Goal: Information Seeking & Learning: Learn about a topic

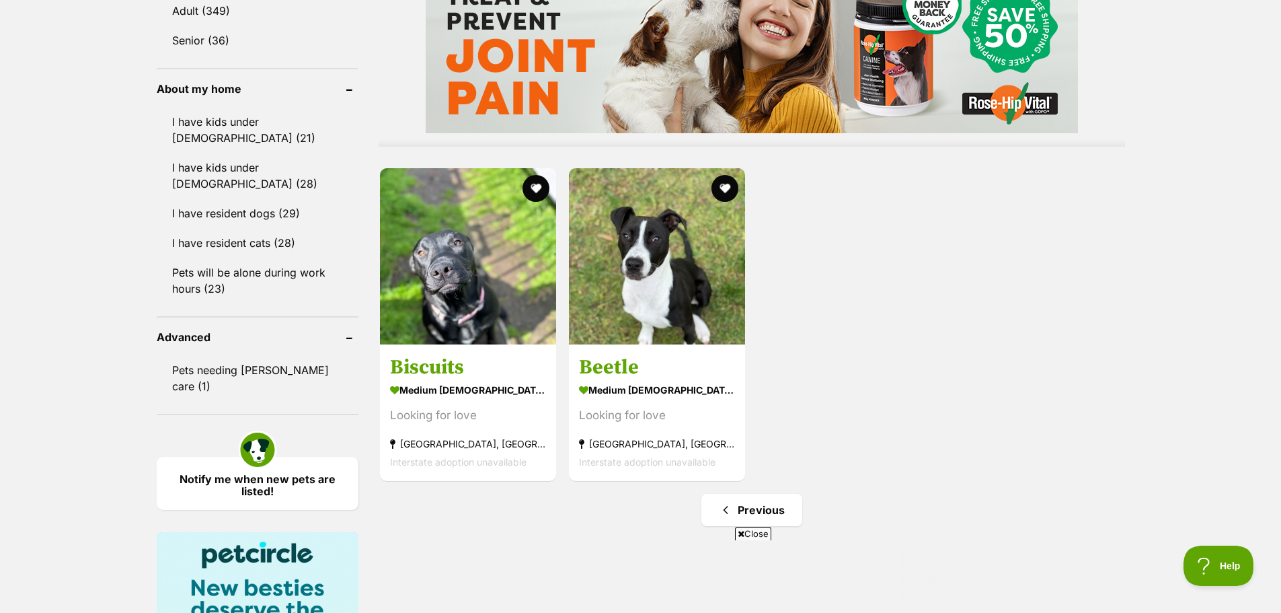
scroll to position [1278, 0]
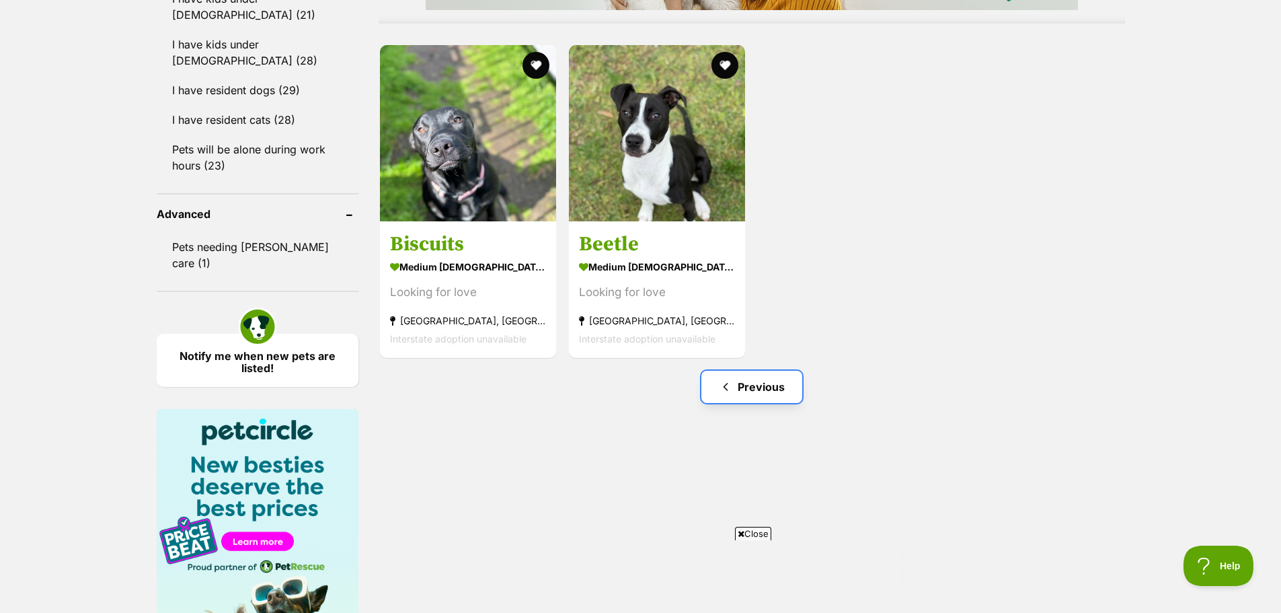
click at [759, 393] on link "Previous" at bounding box center [751, 387] width 101 height 32
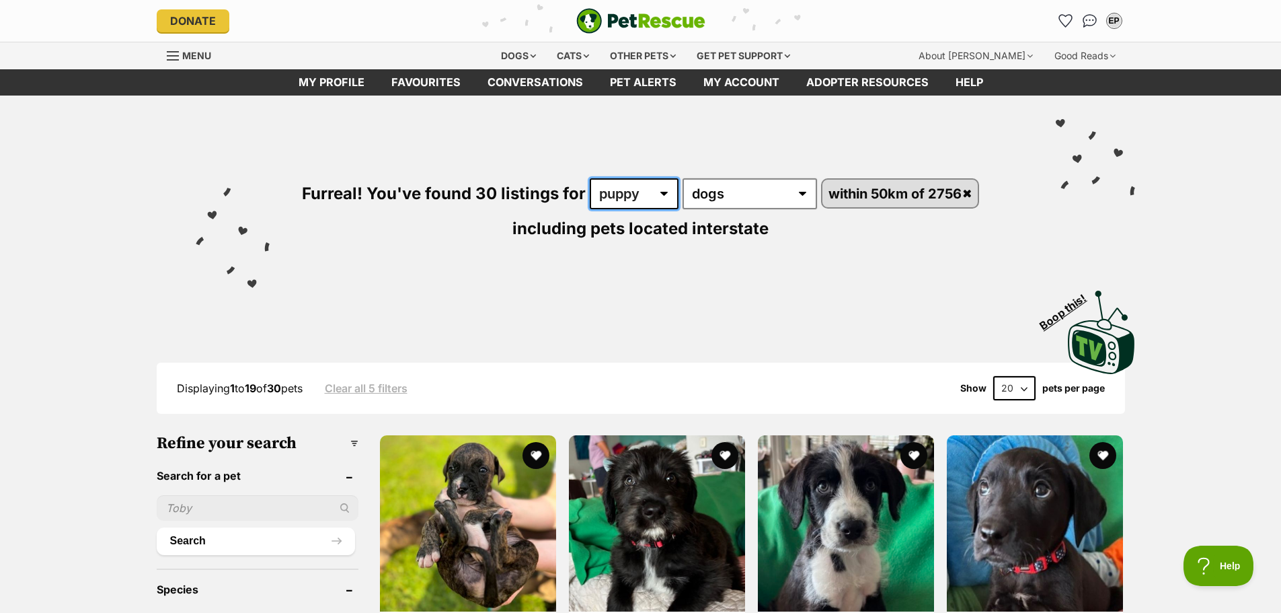
click at [609, 196] on select "any age puppy adult senior" at bounding box center [634, 193] width 89 height 31
select select "adult"
click at [590, 178] on select "any age puppy adult senior" at bounding box center [634, 193] width 89 height 31
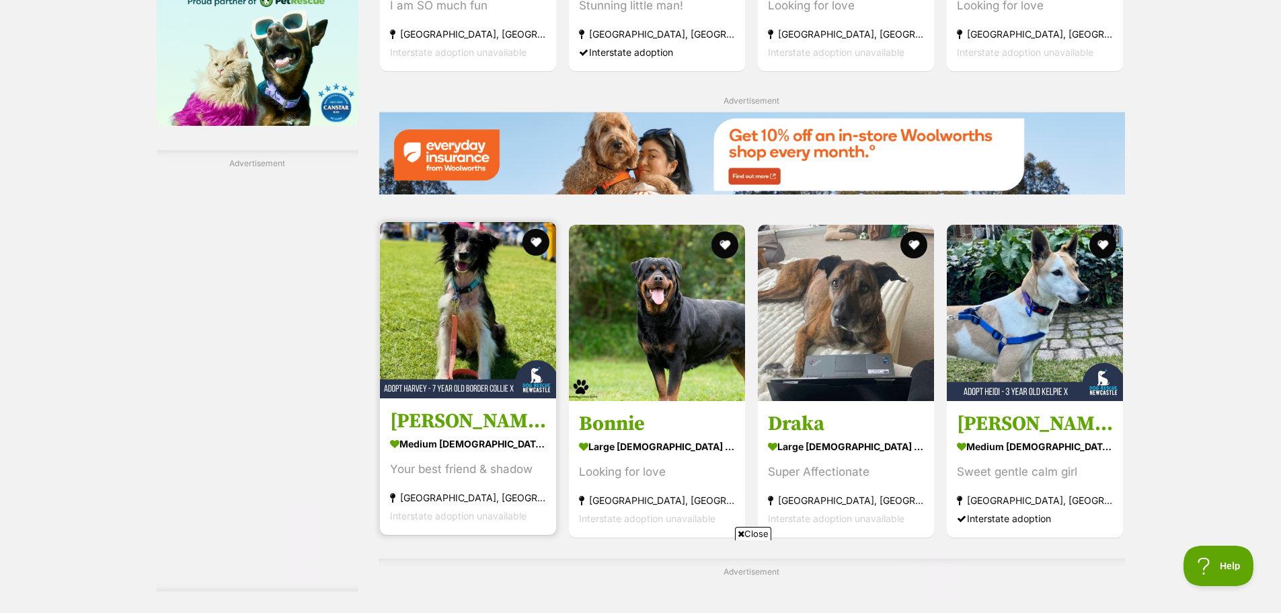
scroll to position [1883, 0]
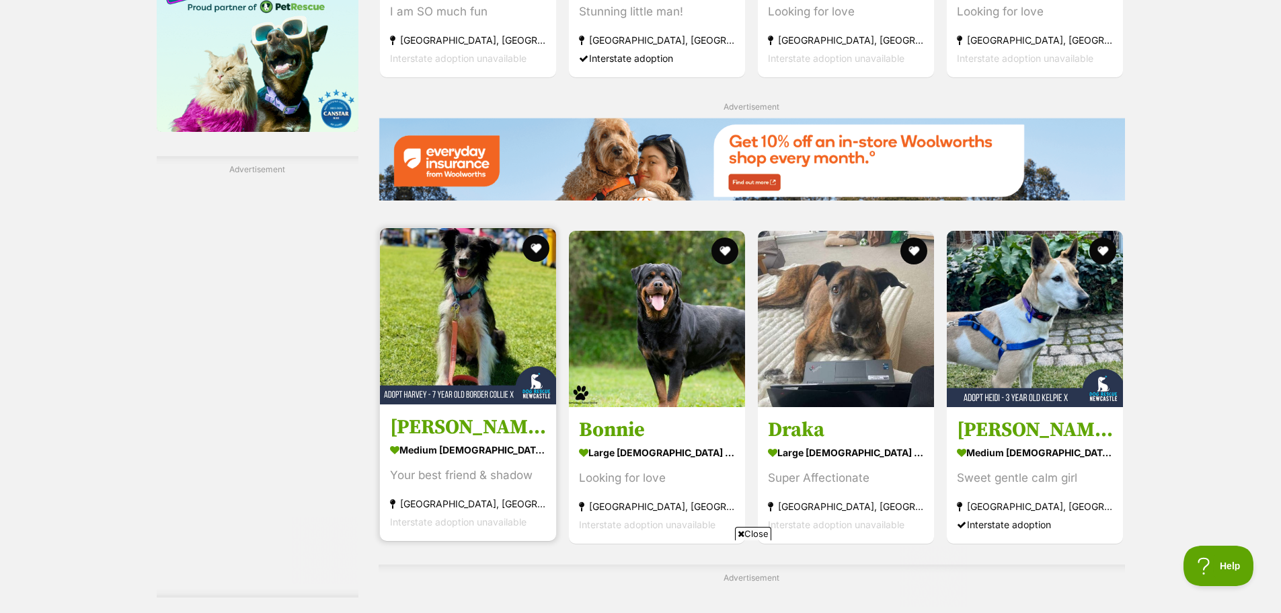
click at [467, 269] on img at bounding box center [468, 316] width 176 height 176
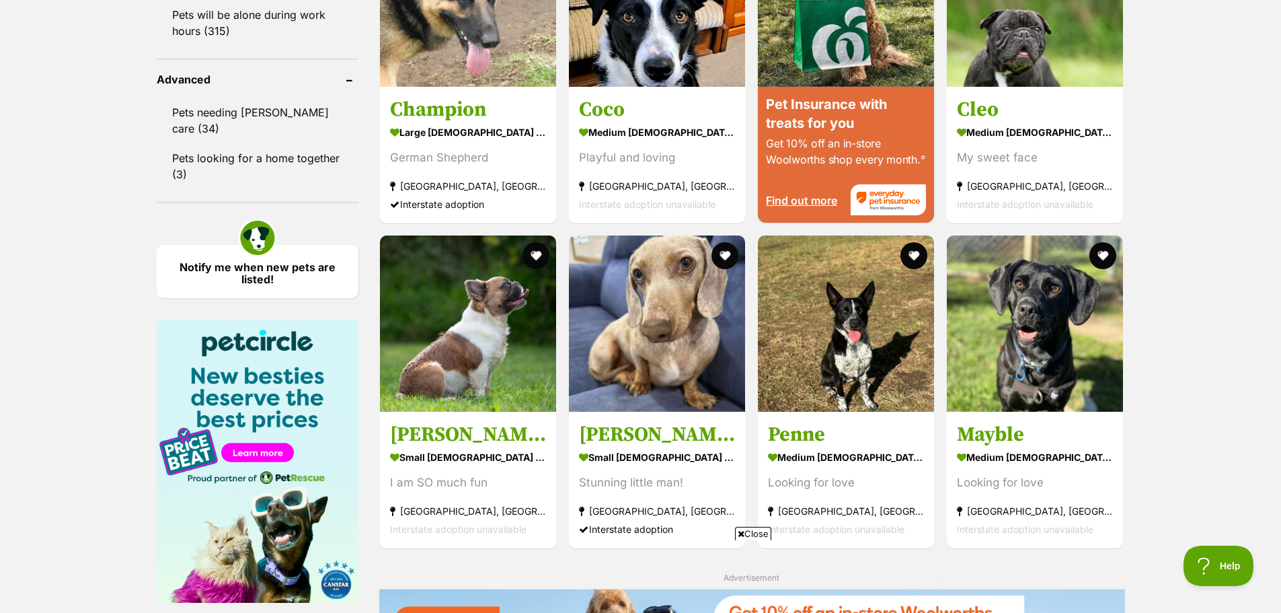
scroll to position [0, 0]
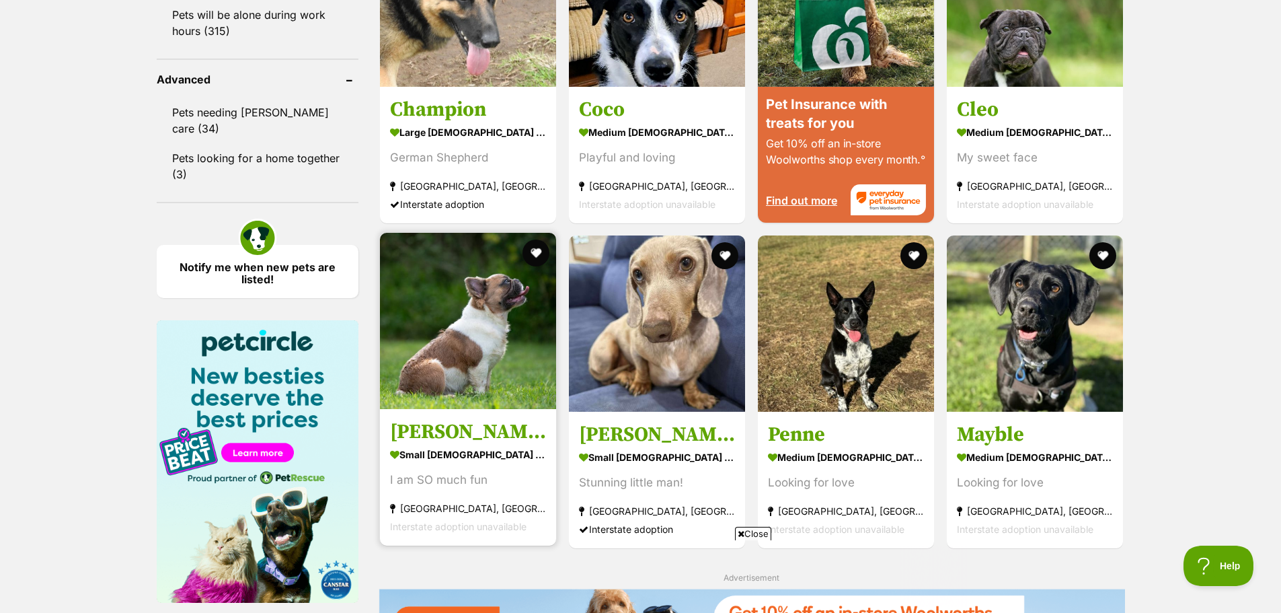
click at [458, 335] on img at bounding box center [468, 321] width 176 height 176
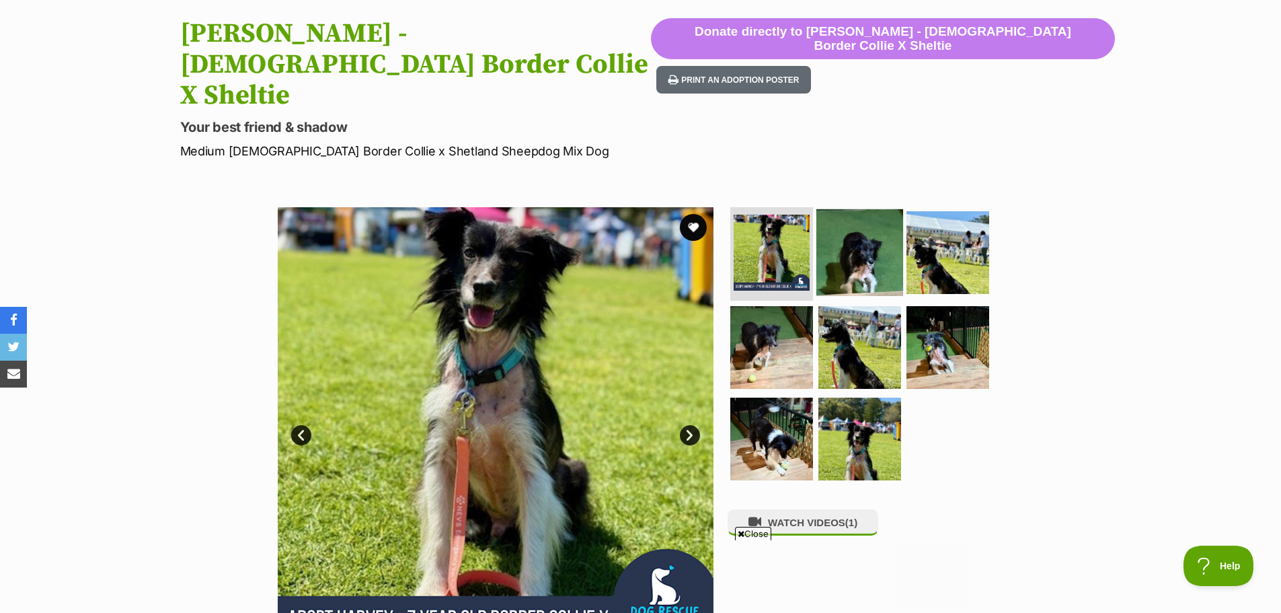
click at [876, 208] on img at bounding box center [859, 251] width 87 height 87
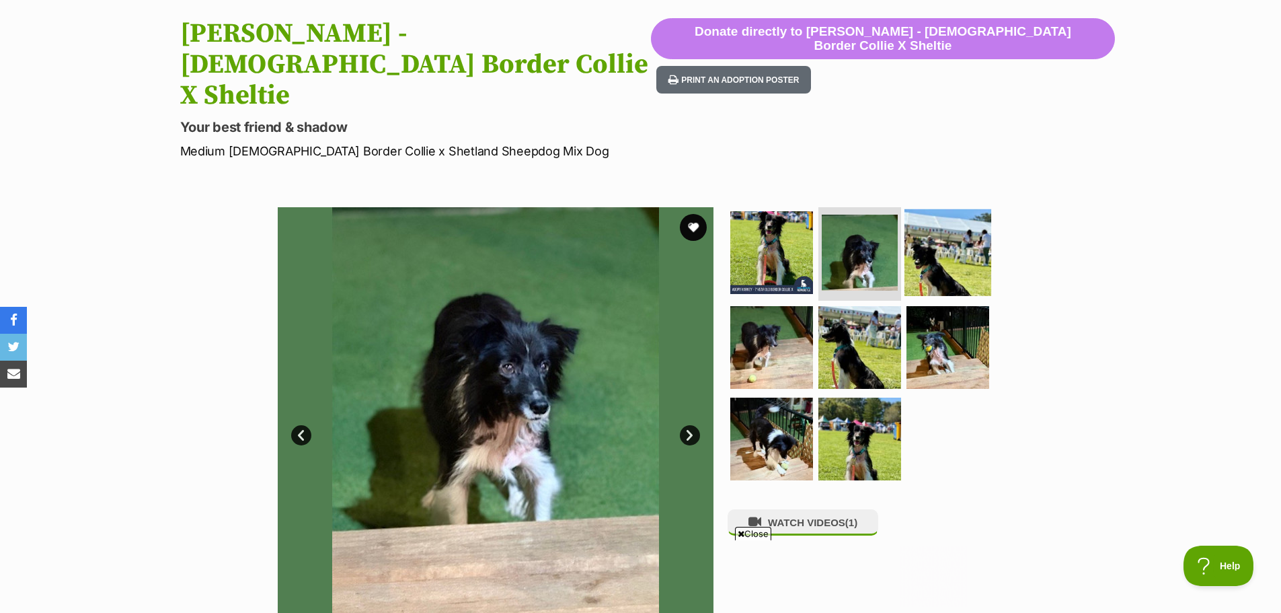
click at [939, 208] on img at bounding box center [947, 251] width 87 height 87
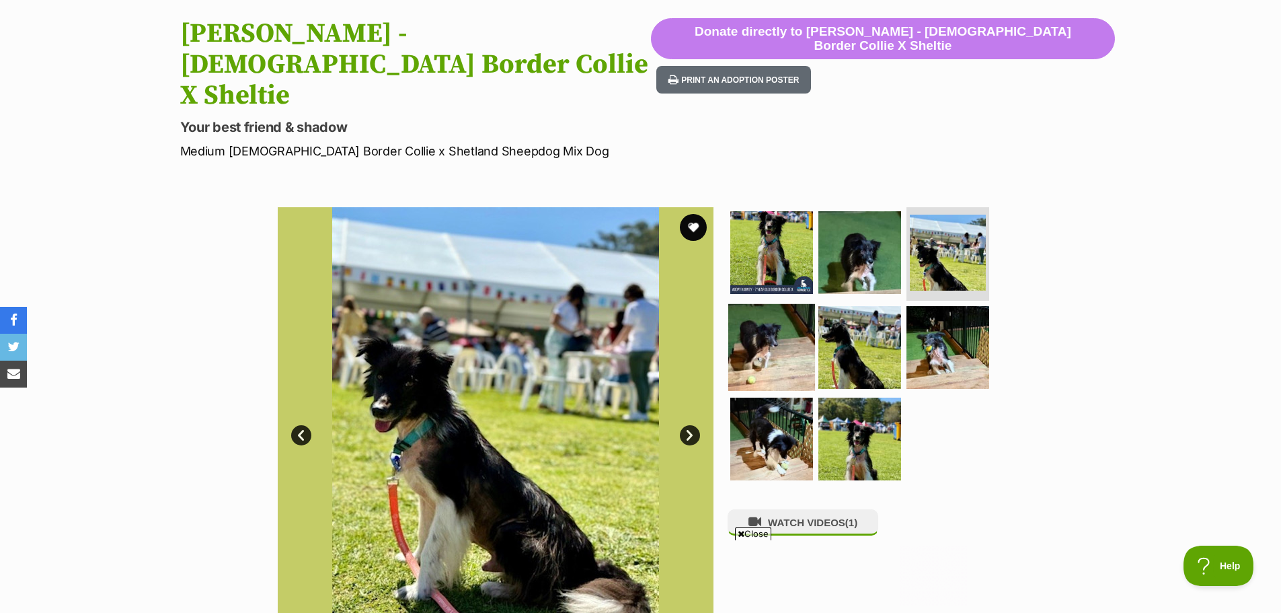
click at [784, 304] on img at bounding box center [771, 347] width 87 height 87
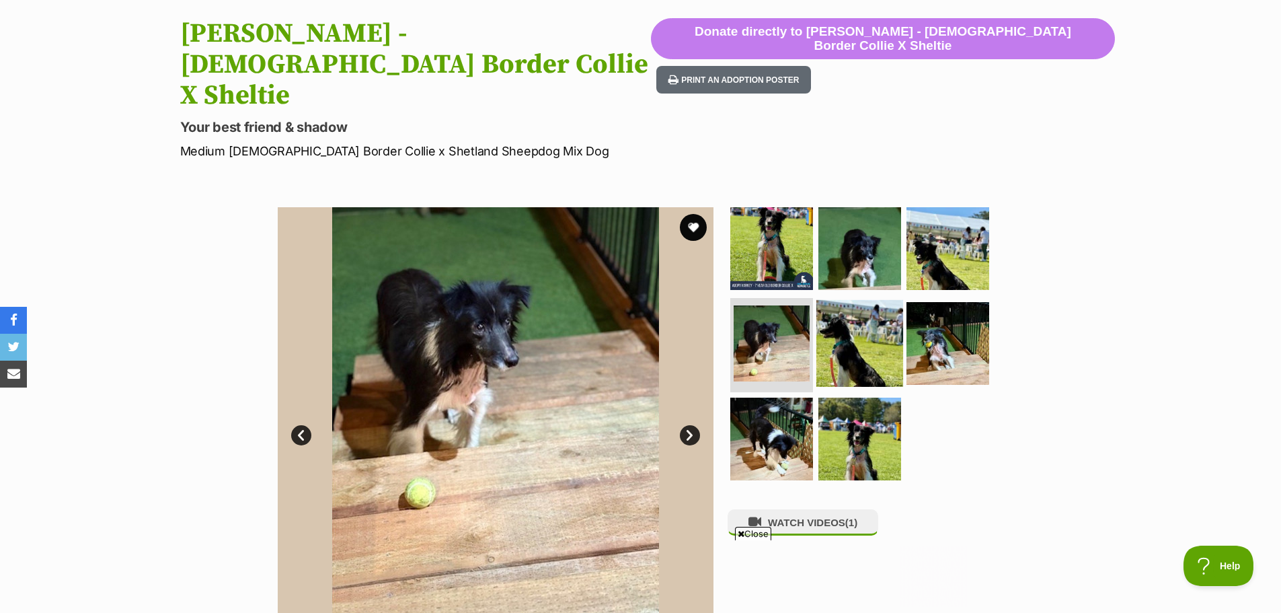
click at [865, 300] on img at bounding box center [859, 343] width 87 height 87
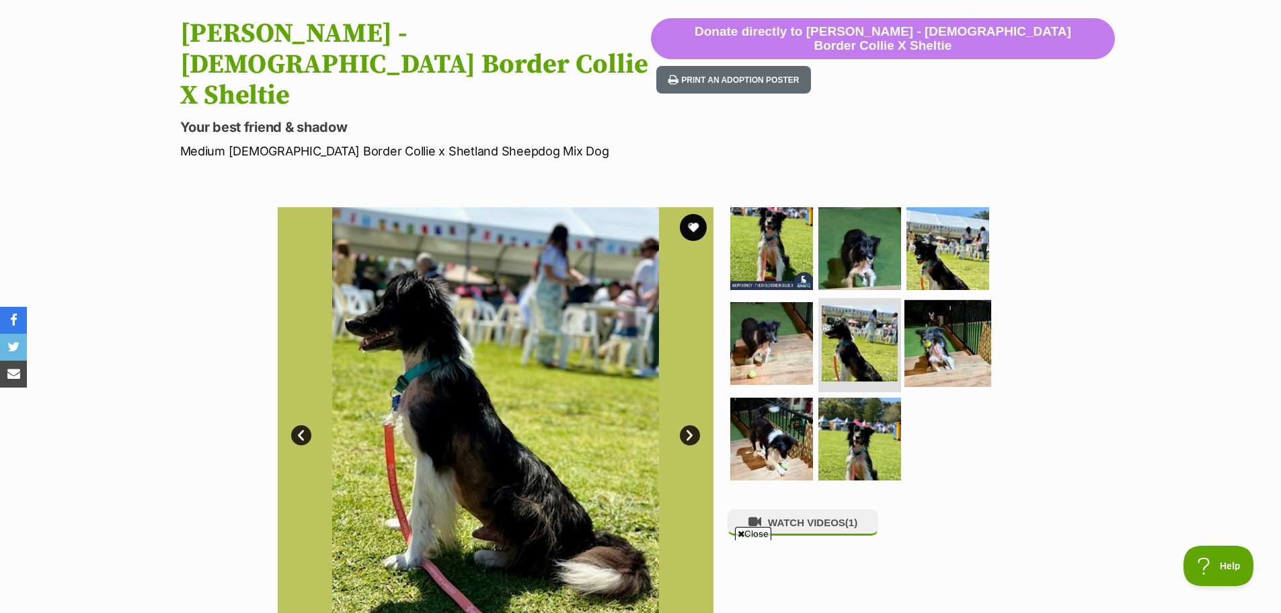
click at [951, 300] on img at bounding box center [947, 343] width 87 height 87
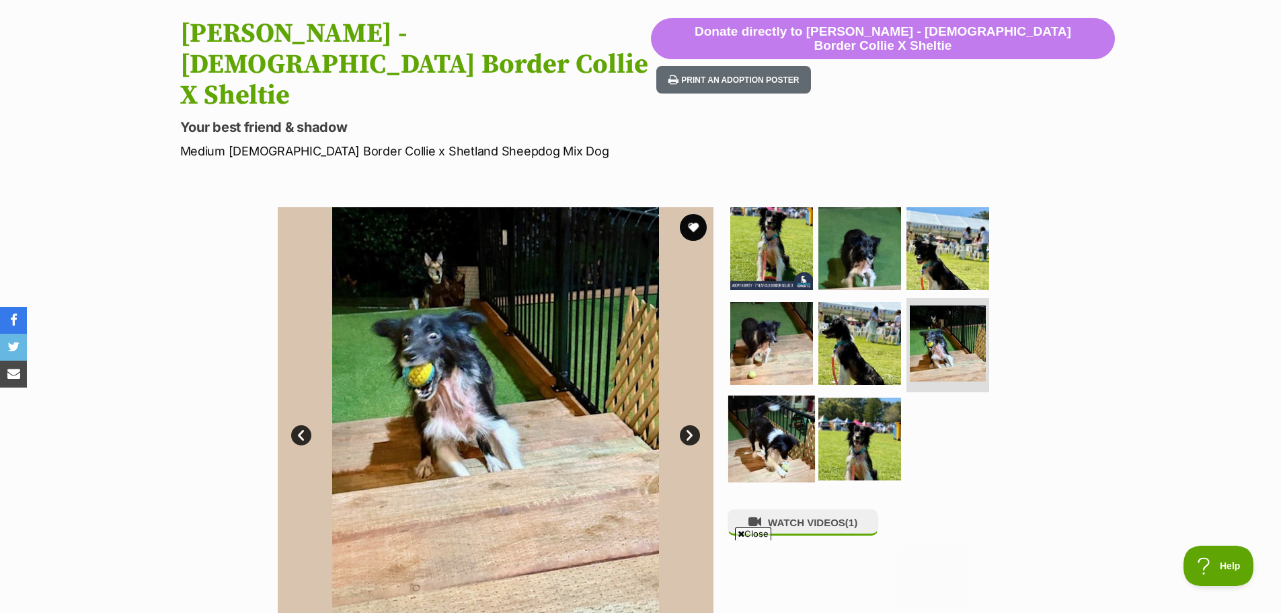
click at [773, 395] on img at bounding box center [771, 438] width 87 height 87
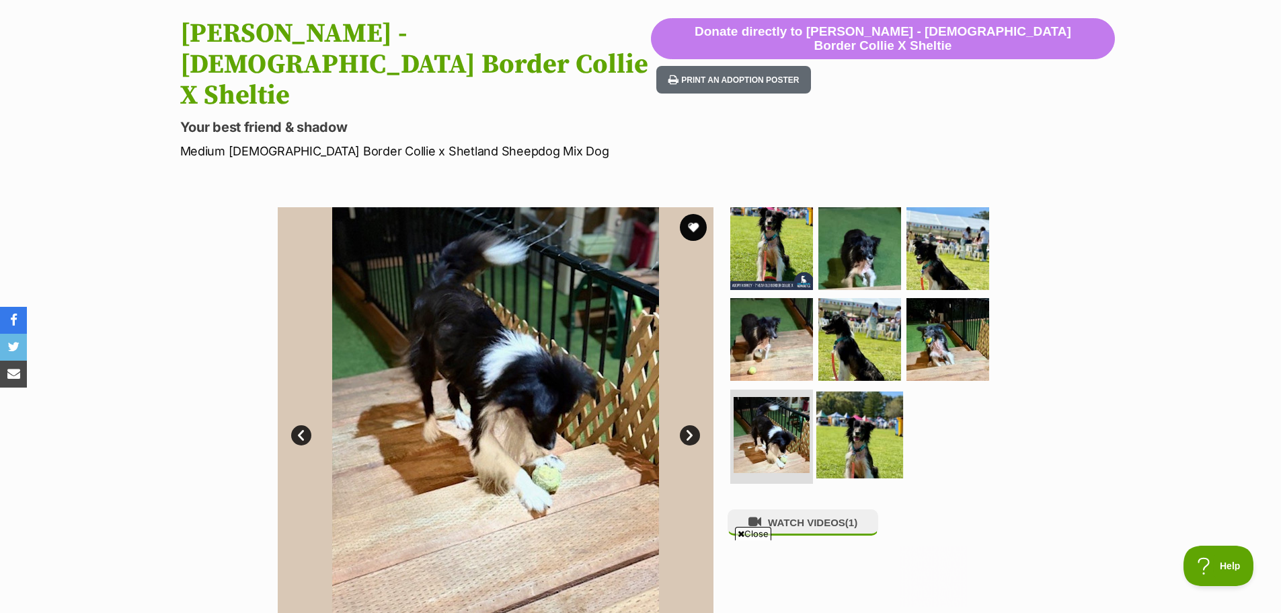
click at [865, 391] on img at bounding box center [859, 434] width 87 height 87
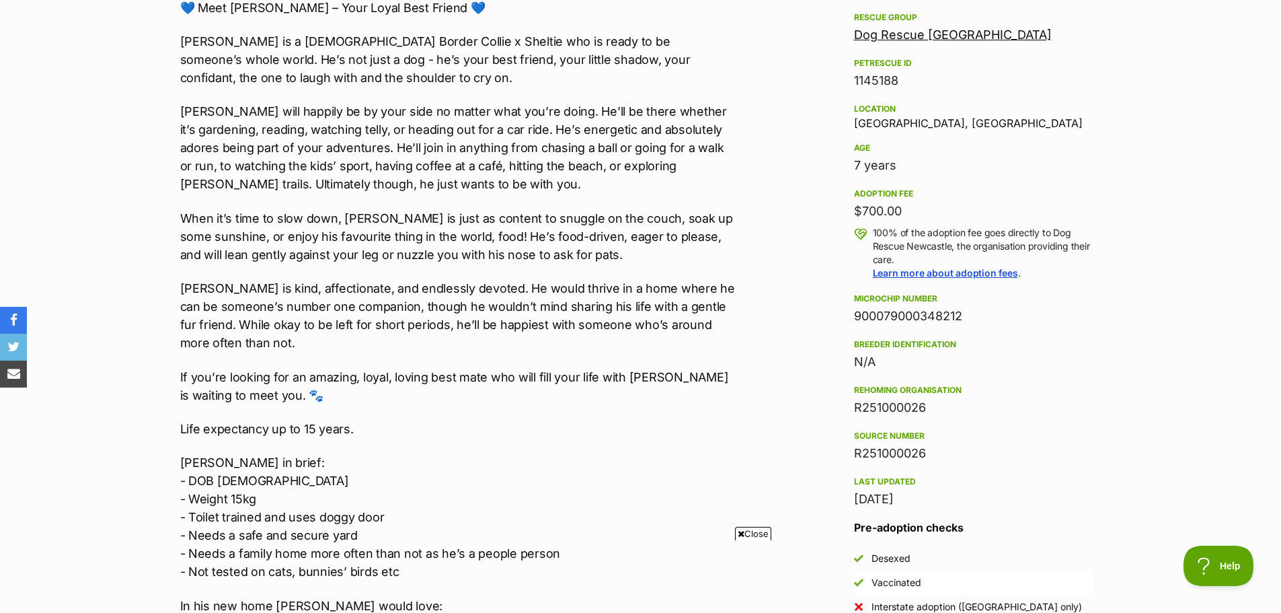
scroll to position [672, 0]
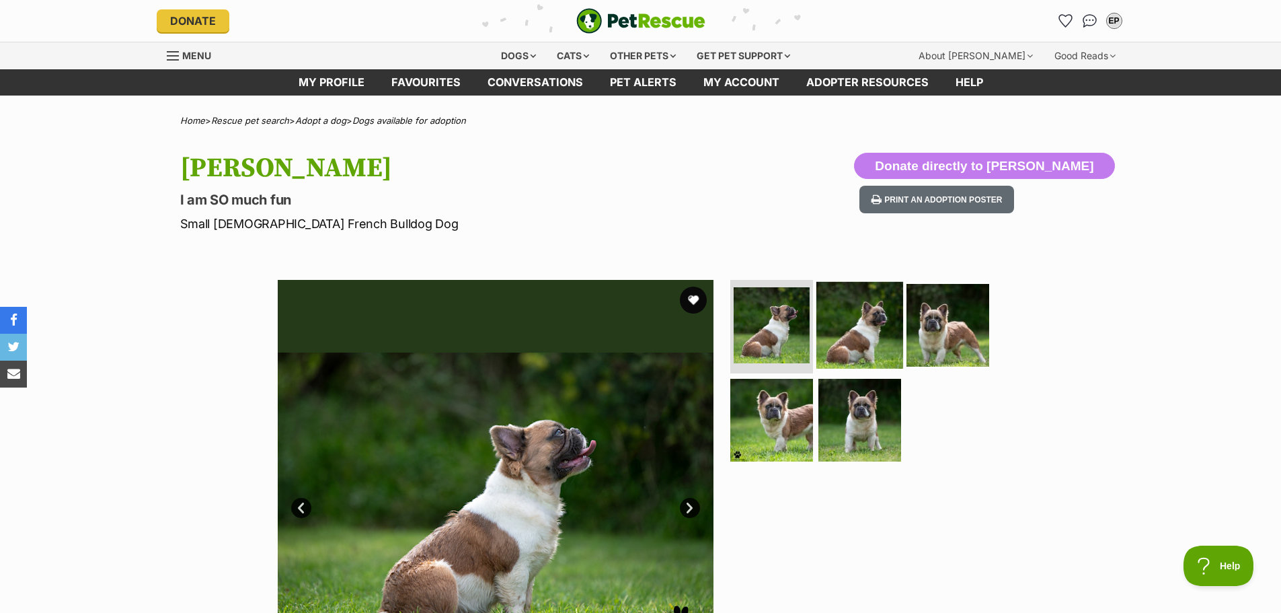
click at [855, 315] on img at bounding box center [859, 324] width 87 height 87
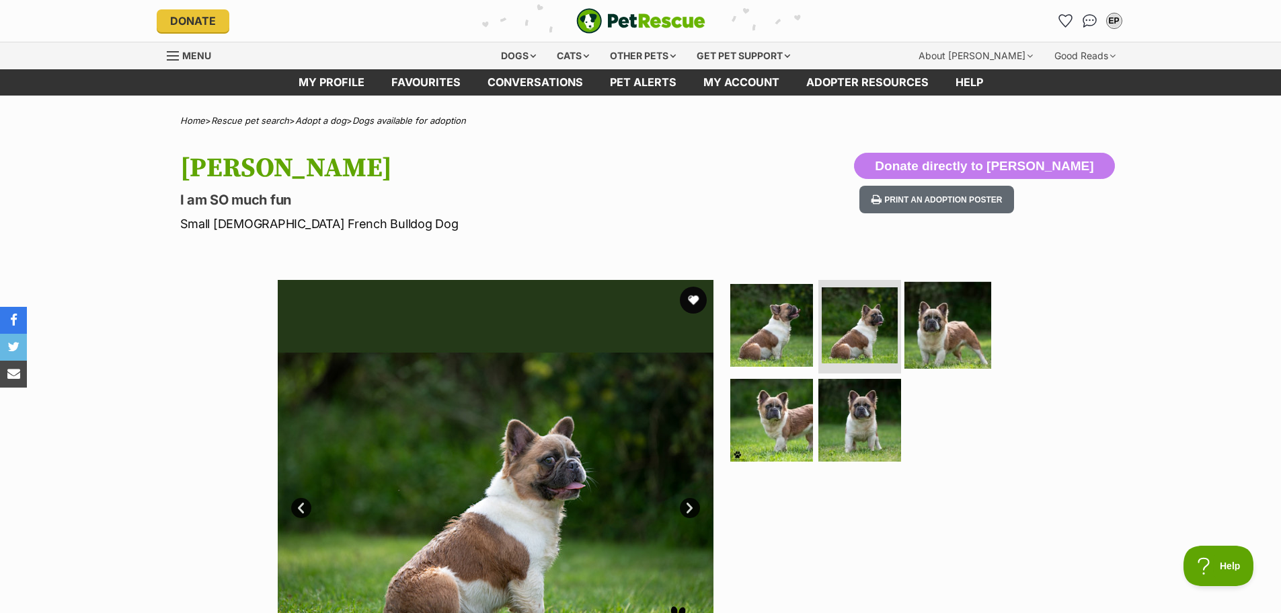
click at [945, 322] on img at bounding box center [947, 324] width 87 height 87
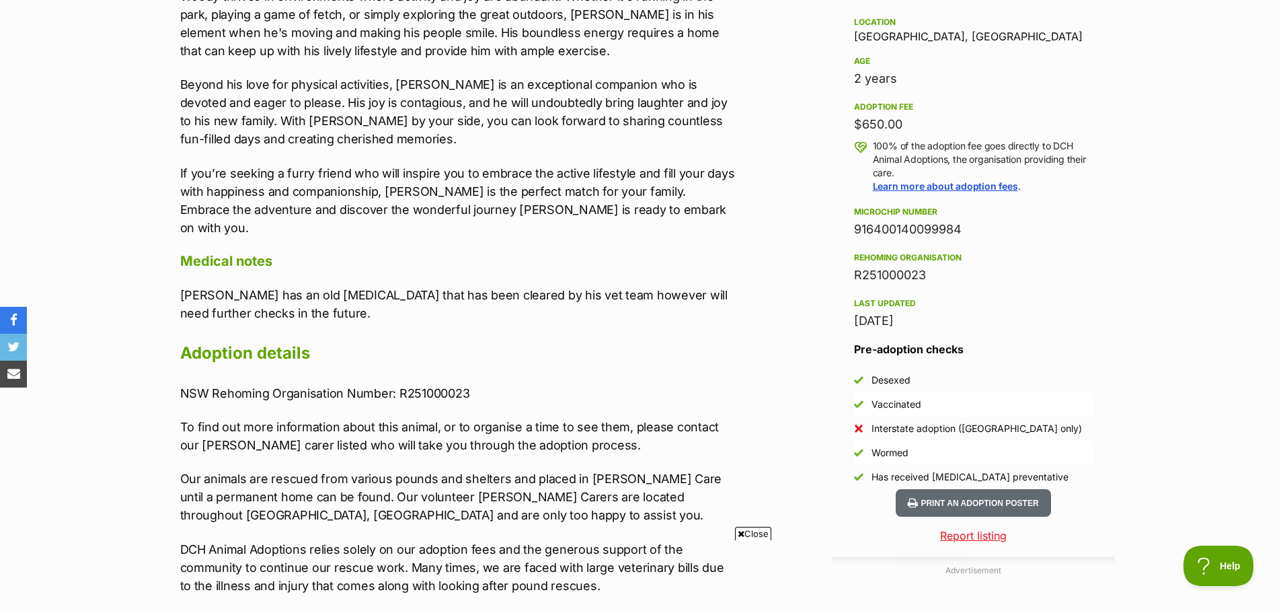
scroll to position [605, 0]
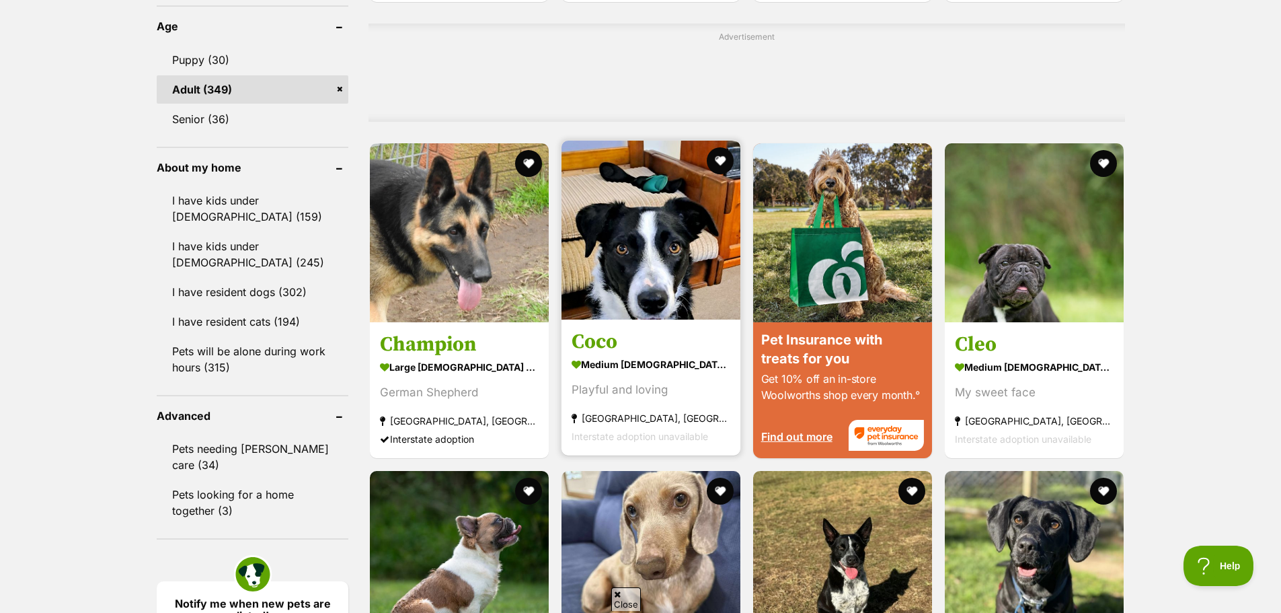
click at [649, 235] on img at bounding box center [650, 230] width 179 height 179
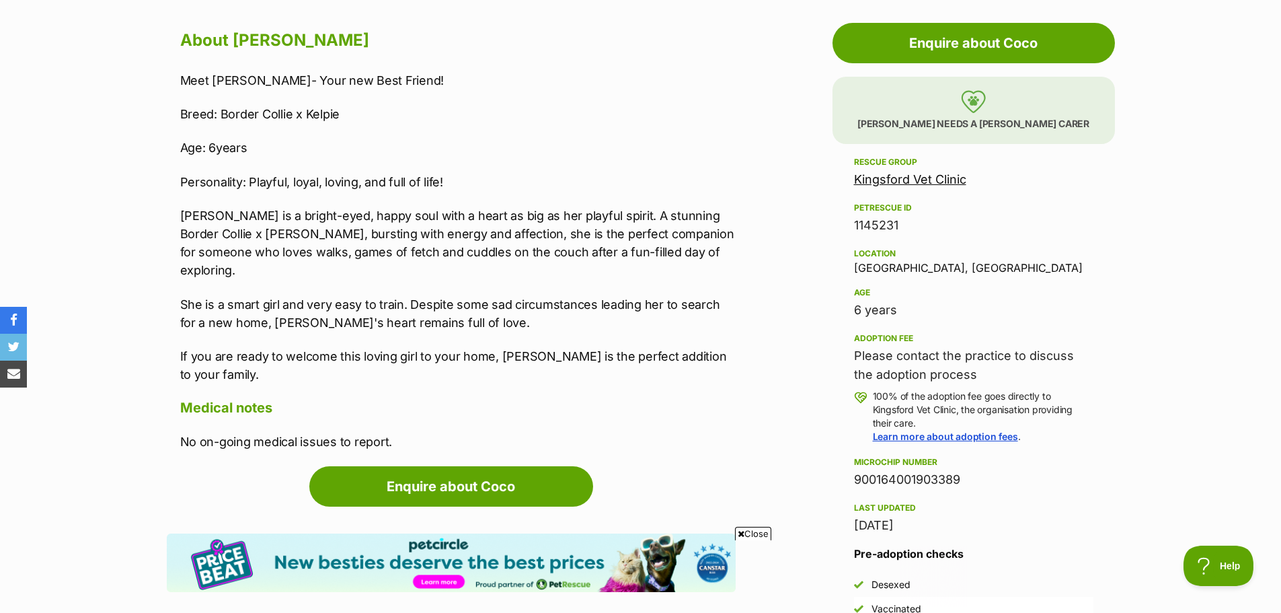
scroll to position [740, 0]
